Goal: Find specific page/section: Find specific page/section

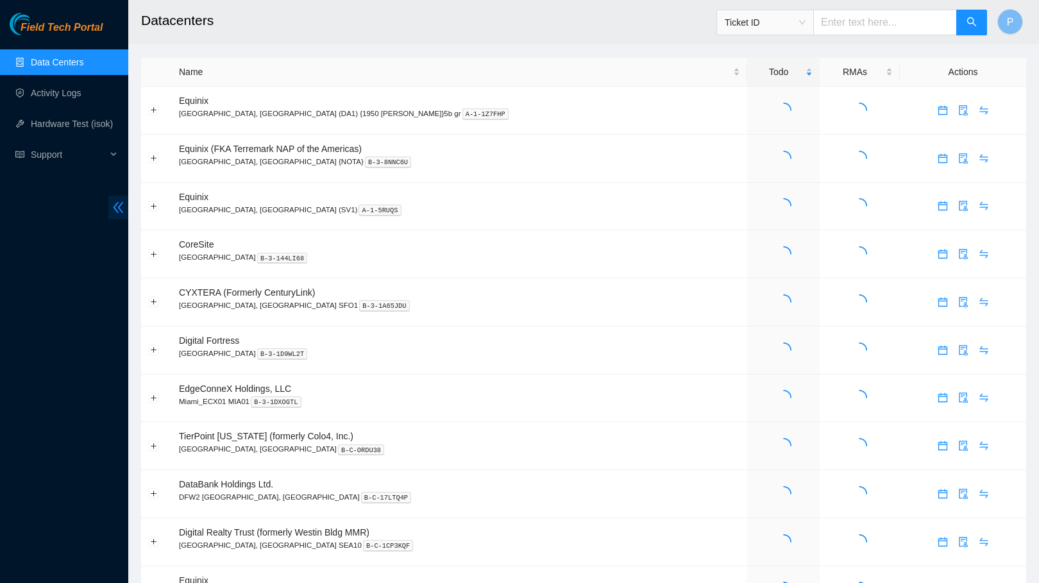
click at [112, 198] on span "double-left" at bounding box center [118, 208] width 20 height 24
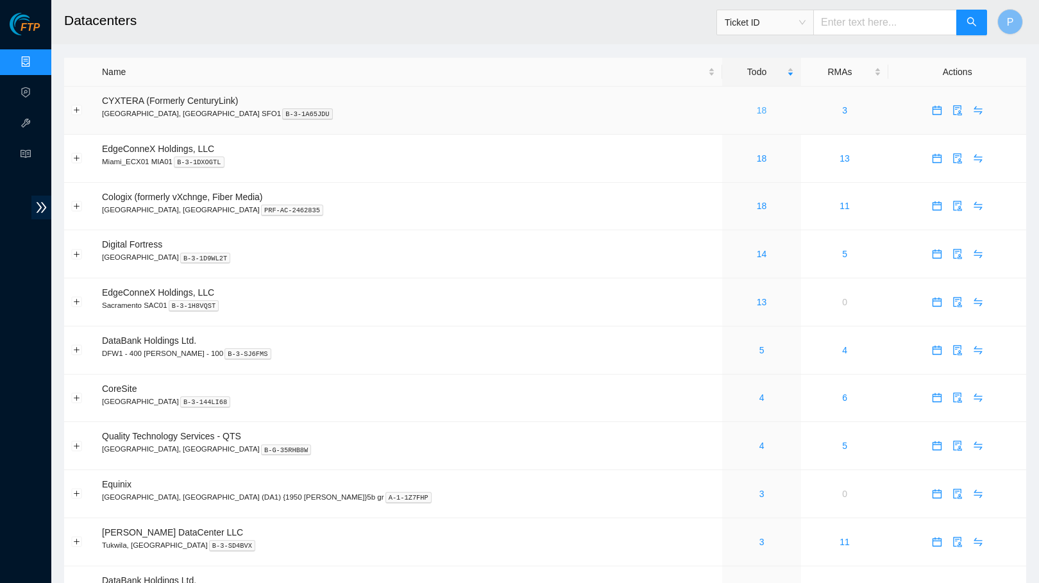
click at [757, 105] on link "18" at bounding box center [762, 110] width 10 height 10
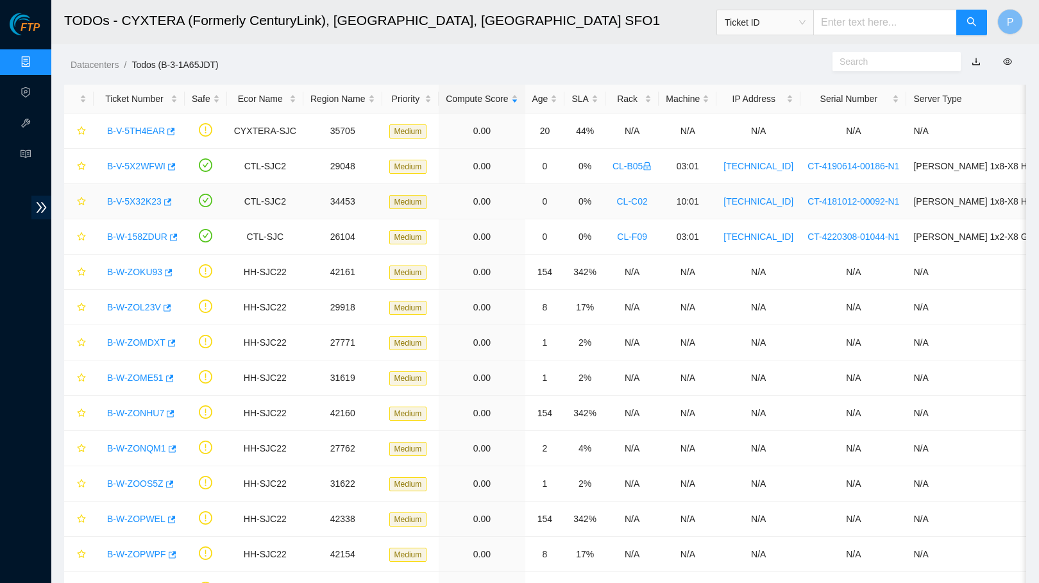
click at [144, 198] on link "B-V-5X32K23" at bounding box center [134, 201] width 54 height 10
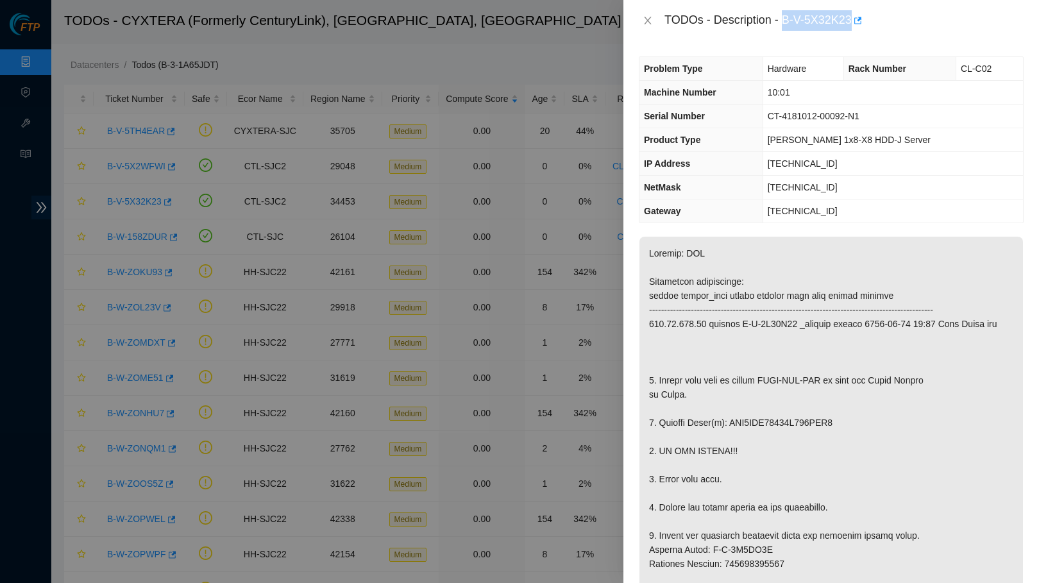
drag, startPoint x: 787, startPoint y: 19, endPoint x: 860, endPoint y: 17, distance: 73.7
click at [860, 17] on div "TODOs - Description - B-V-5X32K23" at bounding box center [843, 20] width 359 height 21
copy div "B-V-5X32K23"
click at [648, 18] on icon "close" at bounding box center [647, 20] width 10 height 10
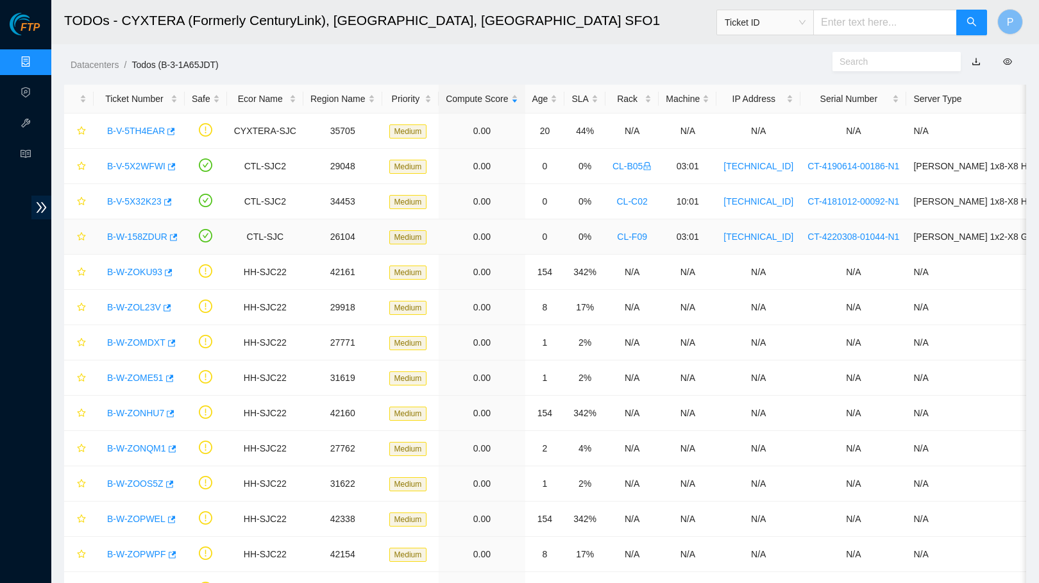
click at [140, 231] on link "B-W-158ZDUR" at bounding box center [137, 236] width 60 height 10
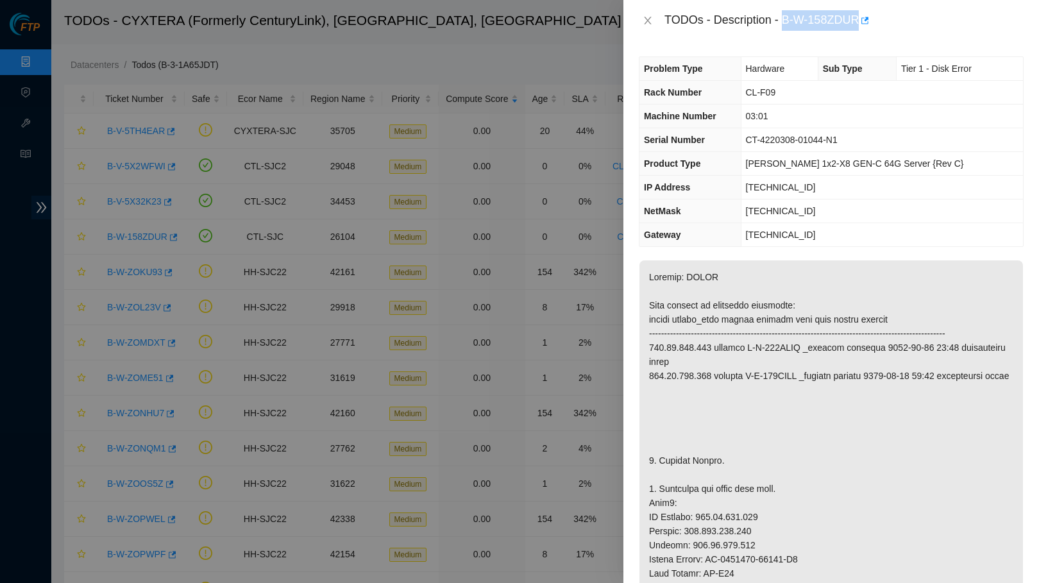
drag, startPoint x: 789, startPoint y: 19, endPoint x: 868, endPoint y: 15, distance: 78.9
click at [868, 15] on div "TODOs - Description - B-W-158ZDUR" at bounding box center [843, 20] width 359 height 21
copy div "B-W-158ZDUR"
click at [647, 19] on icon "close" at bounding box center [647, 20] width 10 height 10
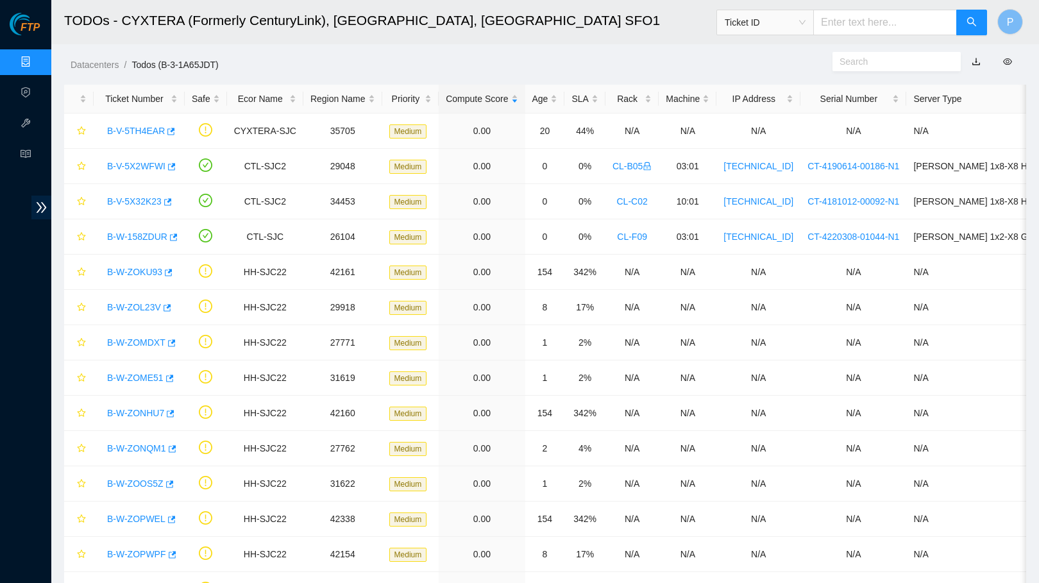
click at [37, 57] on link "Data Centers" at bounding box center [63, 62] width 53 height 10
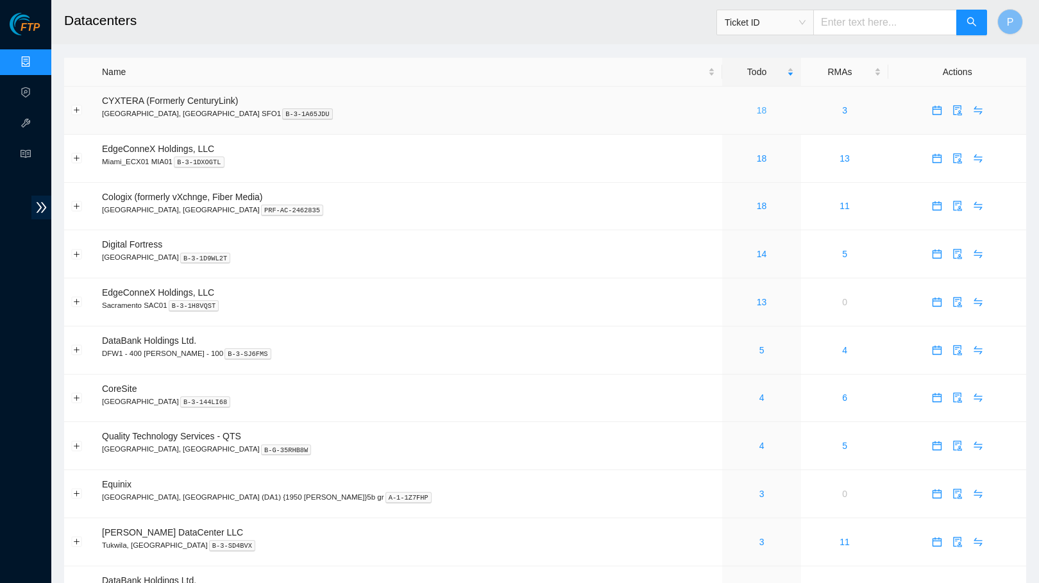
click at [757, 110] on link "18" at bounding box center [762, 110] width 10 height 10
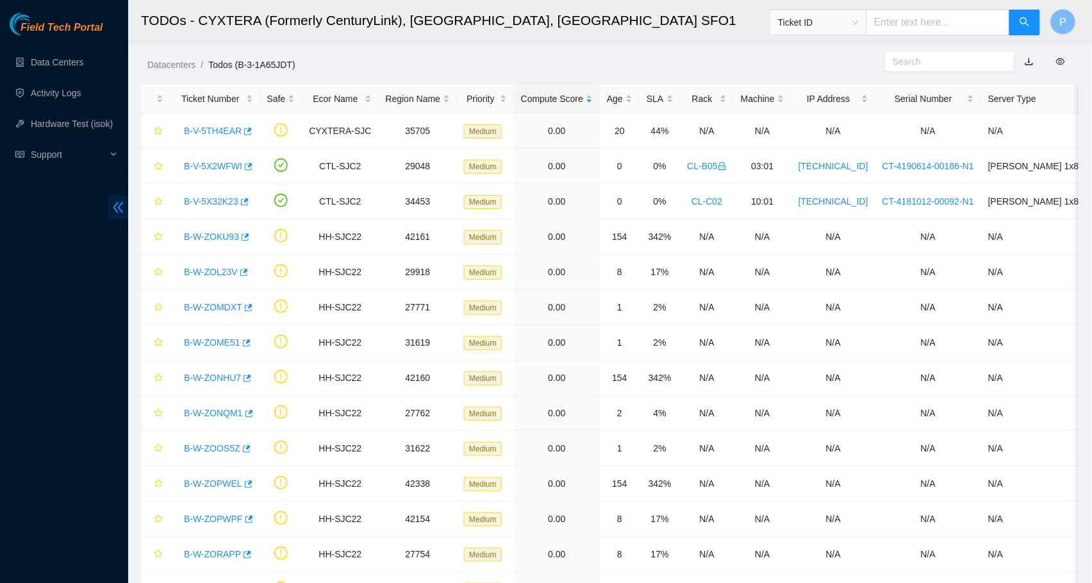
click at [119, 206] on icon "double-left" at bounding box center [118, 207] width 10 height 11
